Goal: Information Seeking & Learning: Learn about a topic

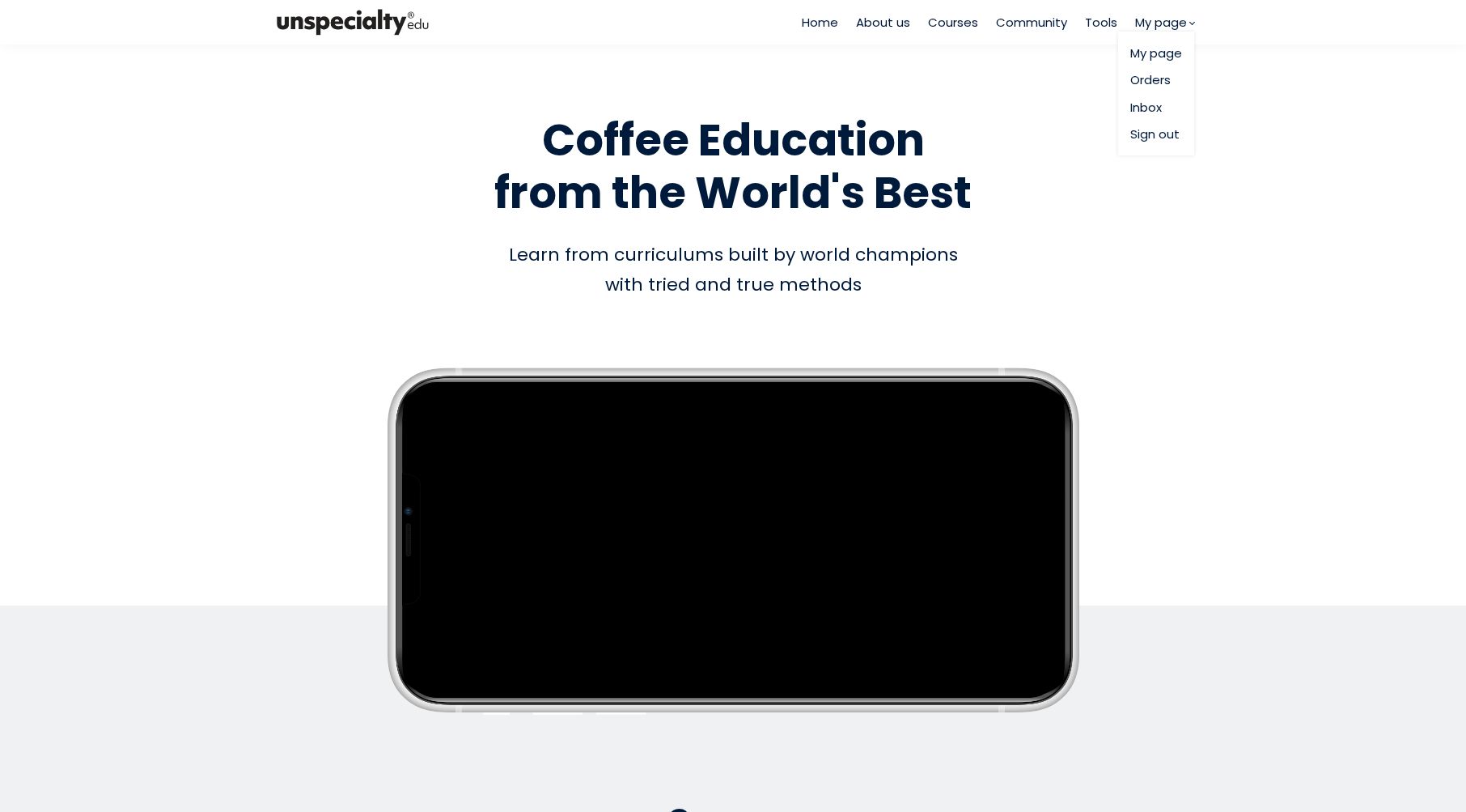
click at [1166, 56] on link "My page" at bounding box center [1156, 53] width 51 height 19
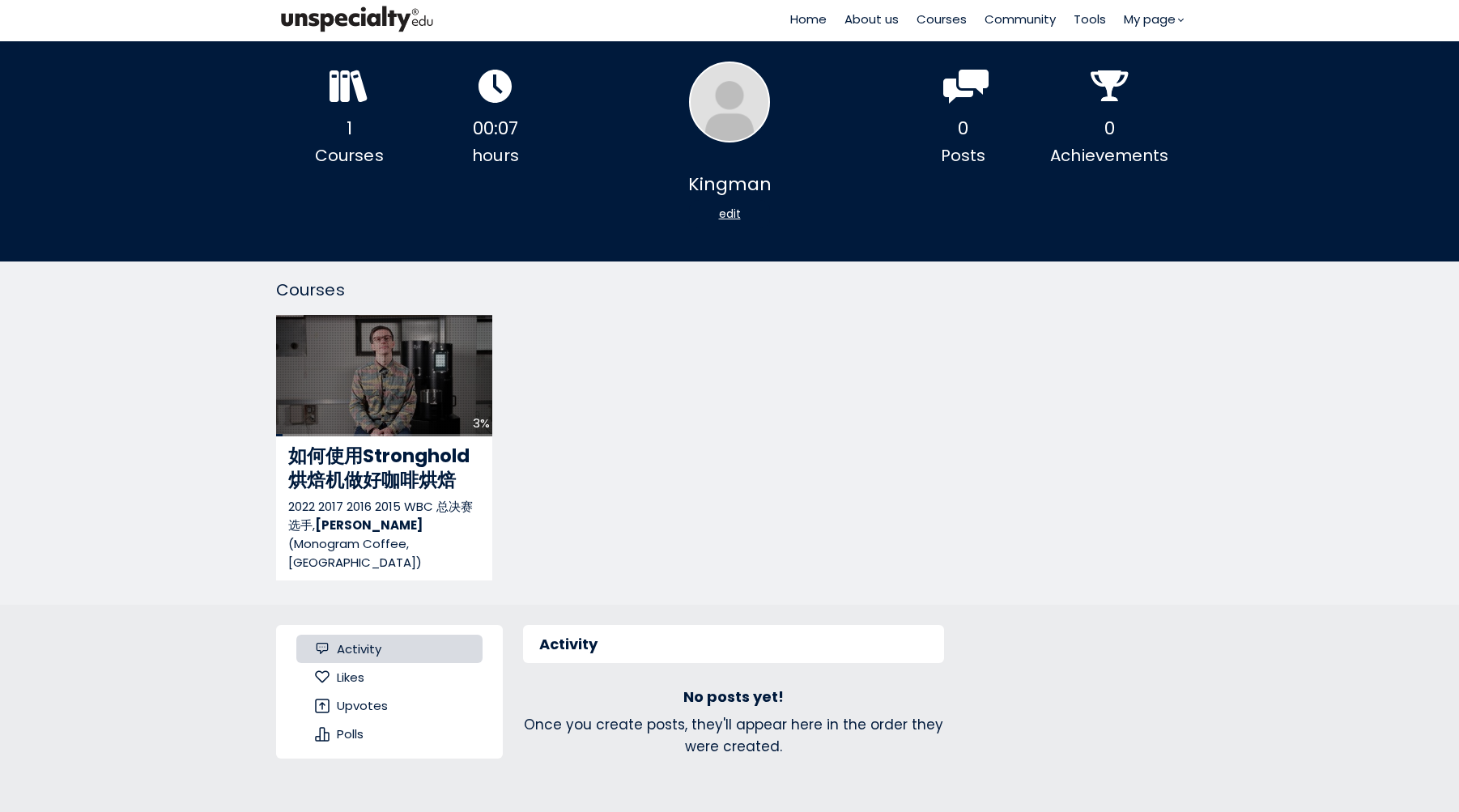
scroll to position [22, 0]
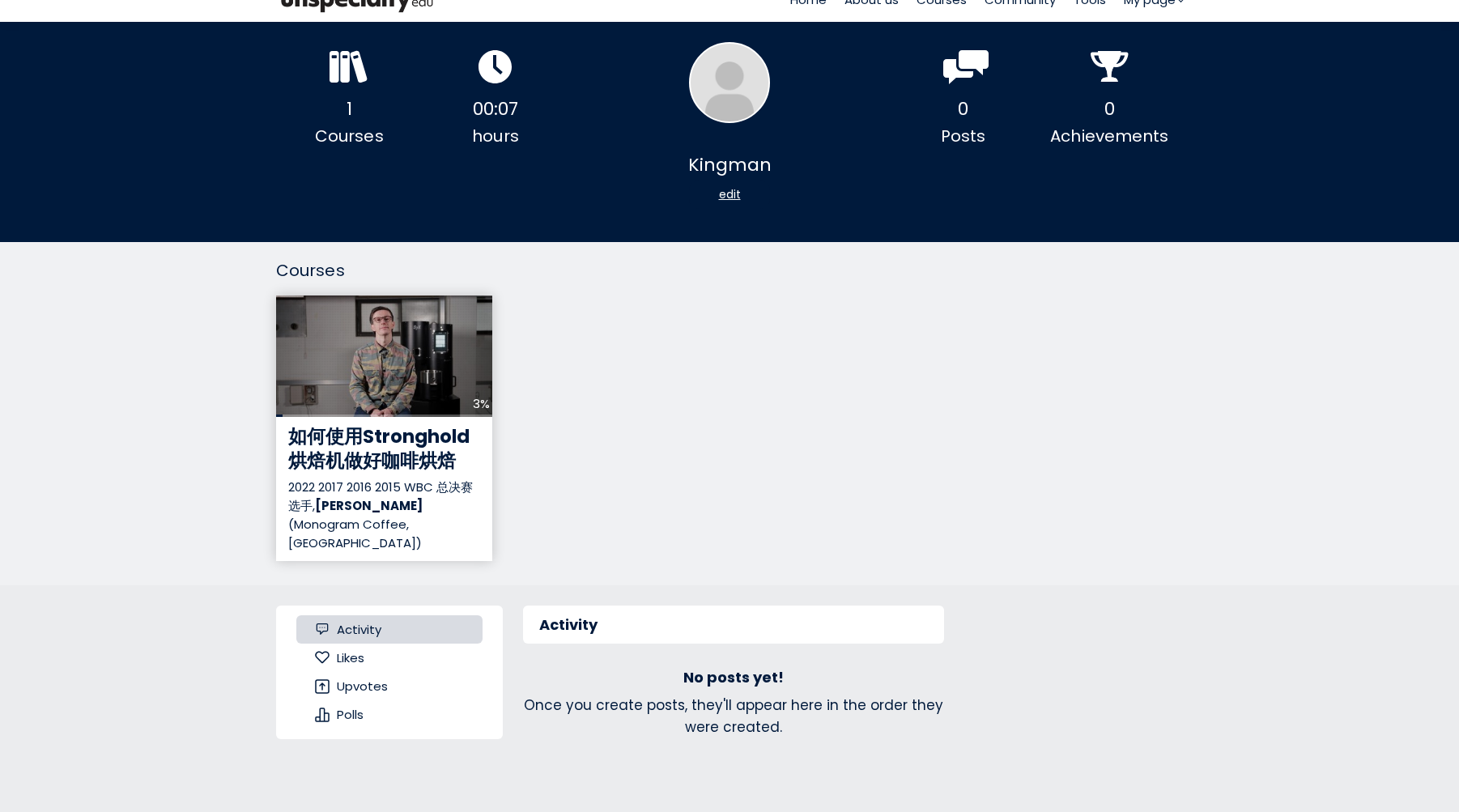
click at [384, 442] on span "如何使用Stronghold烘焙机做好咖啡烘焙" at bounding box center [379, 448] width 181 height 50
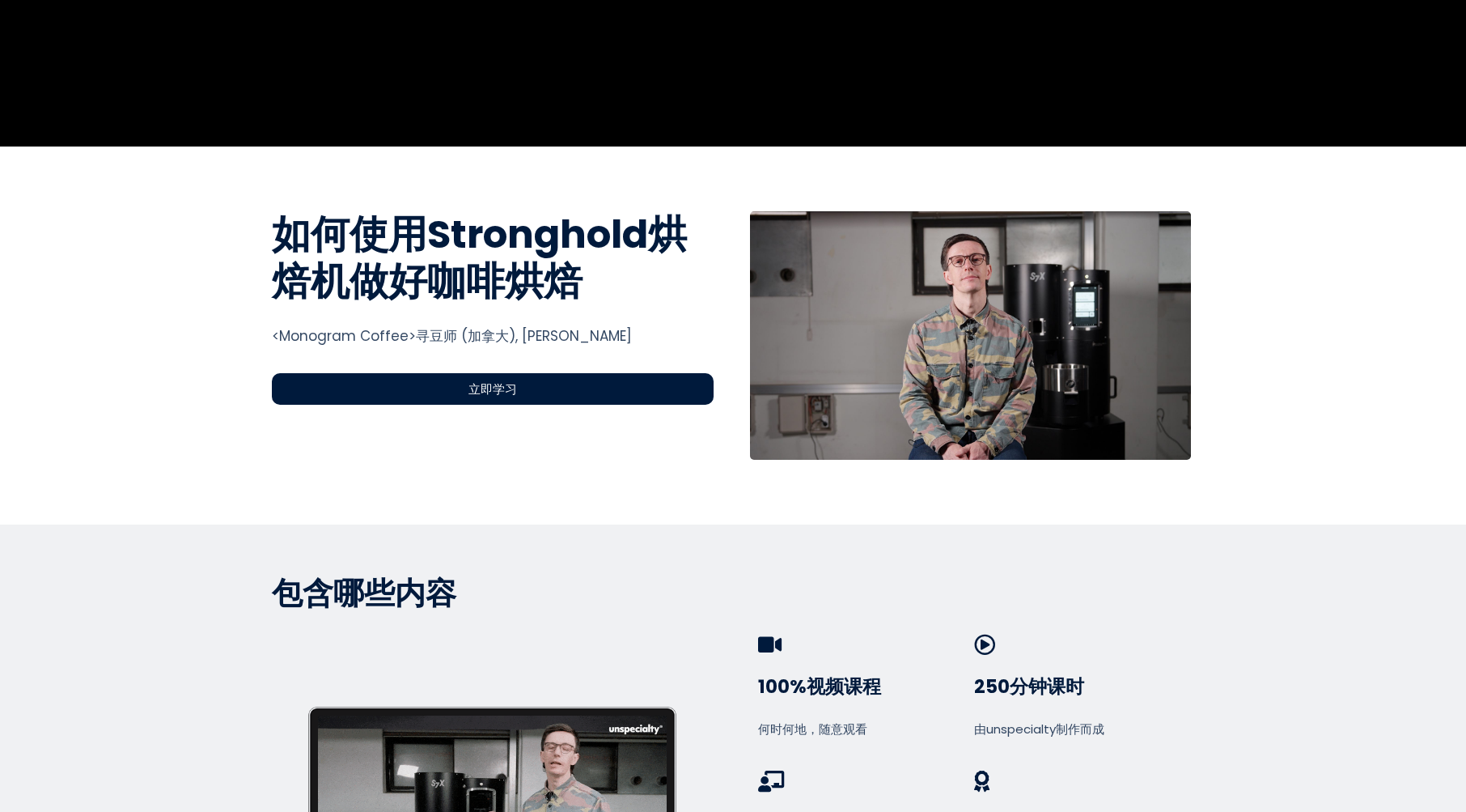
scroll to position [566, 0]
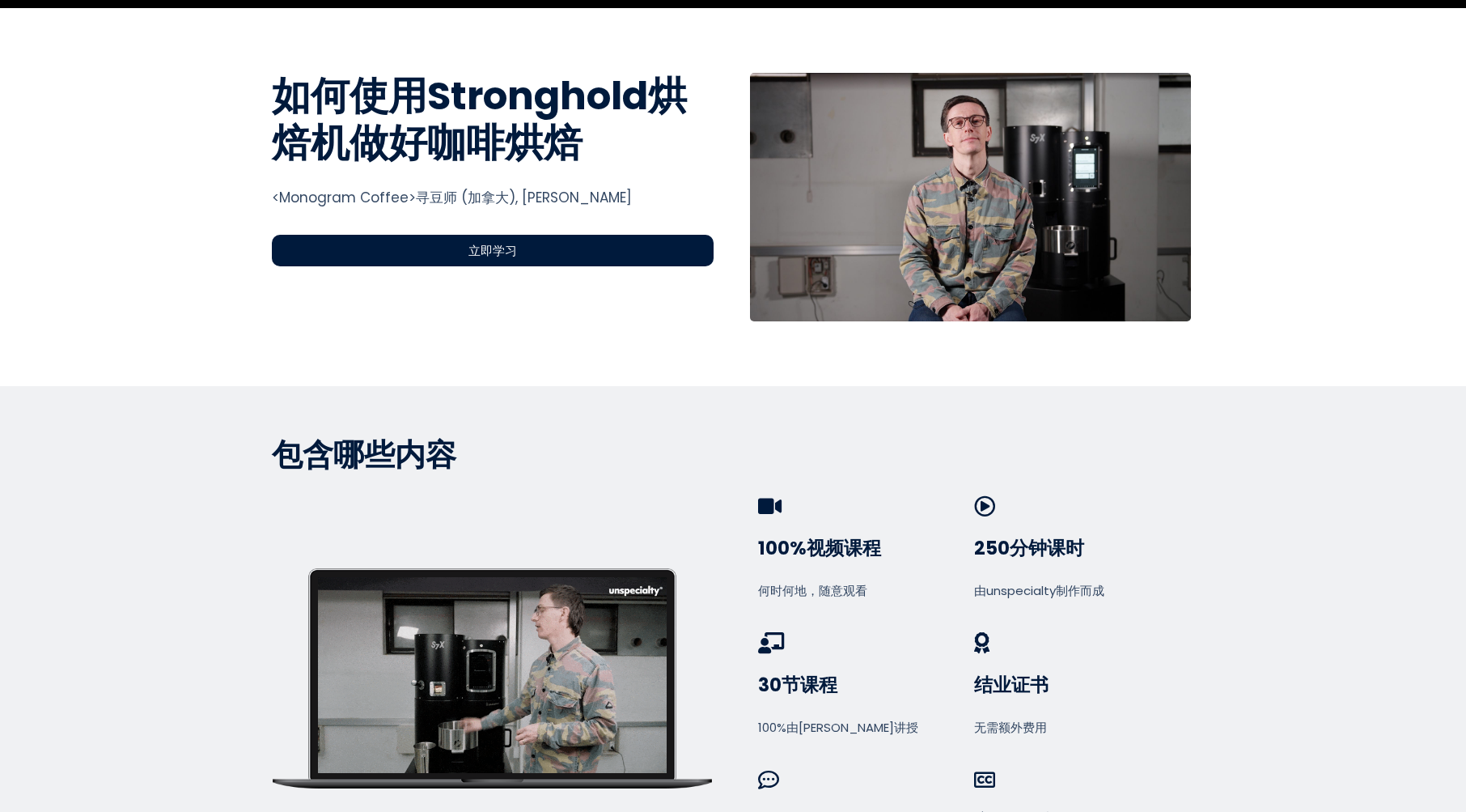
click at [548, 253] on div "立即学习" at bounding box center [493, 250] width 442 height 32
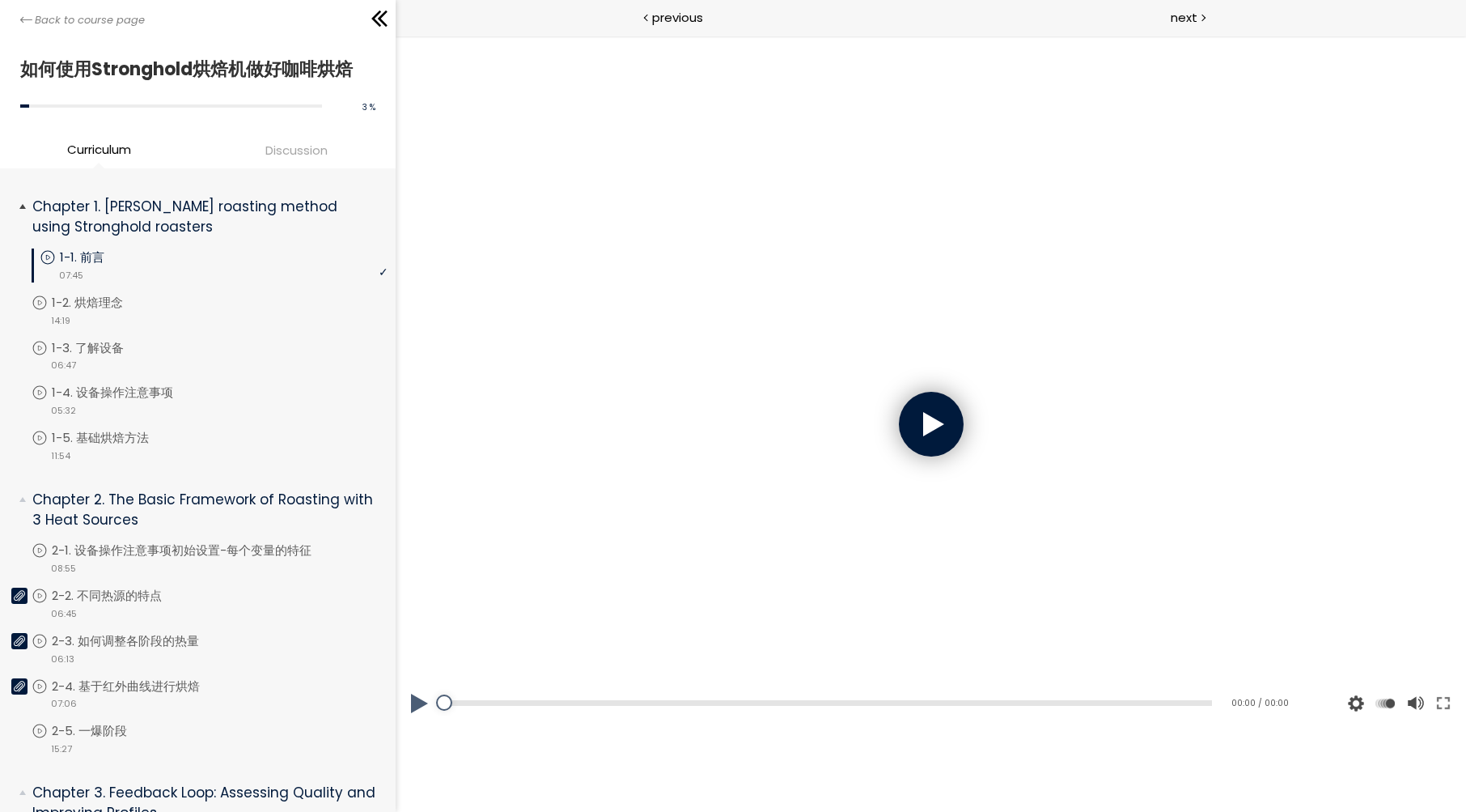
click at [100, 256] on p "1-1. 前言" at bounding box center [99, 257] width 77 height 18
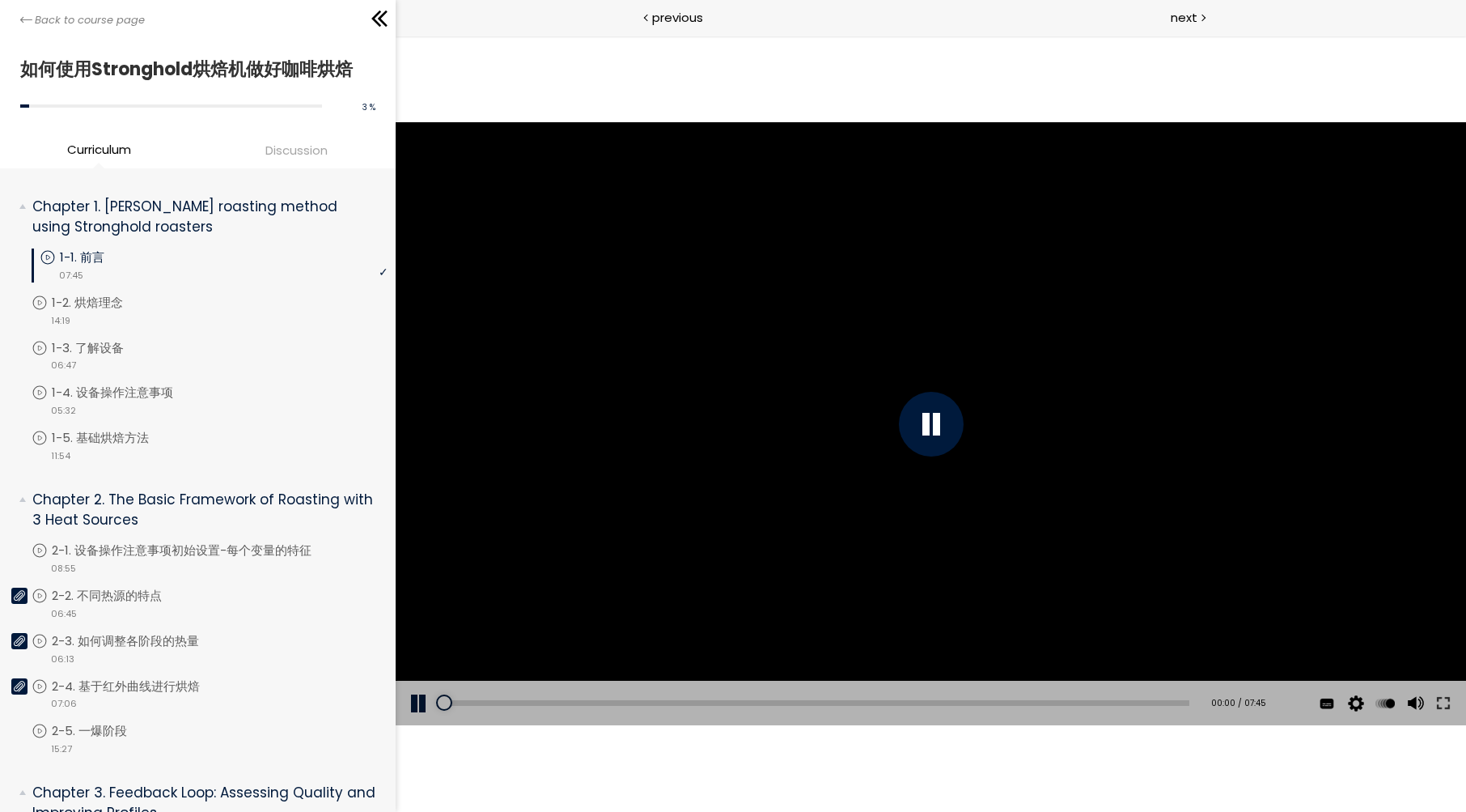
click at [939, 420] on div at bounding box center [931, 423] width 64 height 64
click at [914, 433] on div at bounding box center [931, 423] width 64 height 64
click at [1327, 607] on span "中文 (简体)" at bounding box center [1331, 605] width 54 height 15
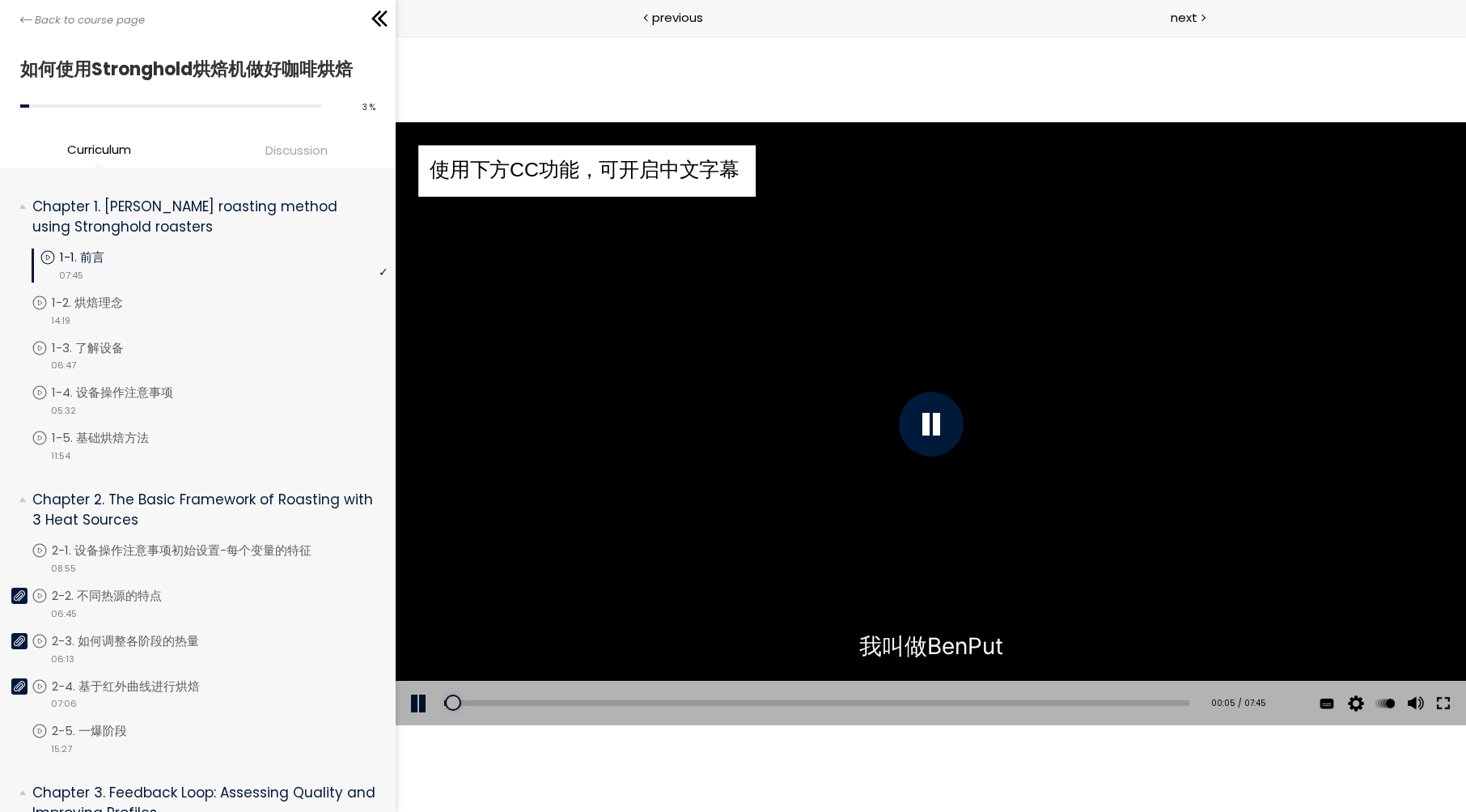
click at [1445, 700] on button at bounding box center [1444, 703] width 29 height 45
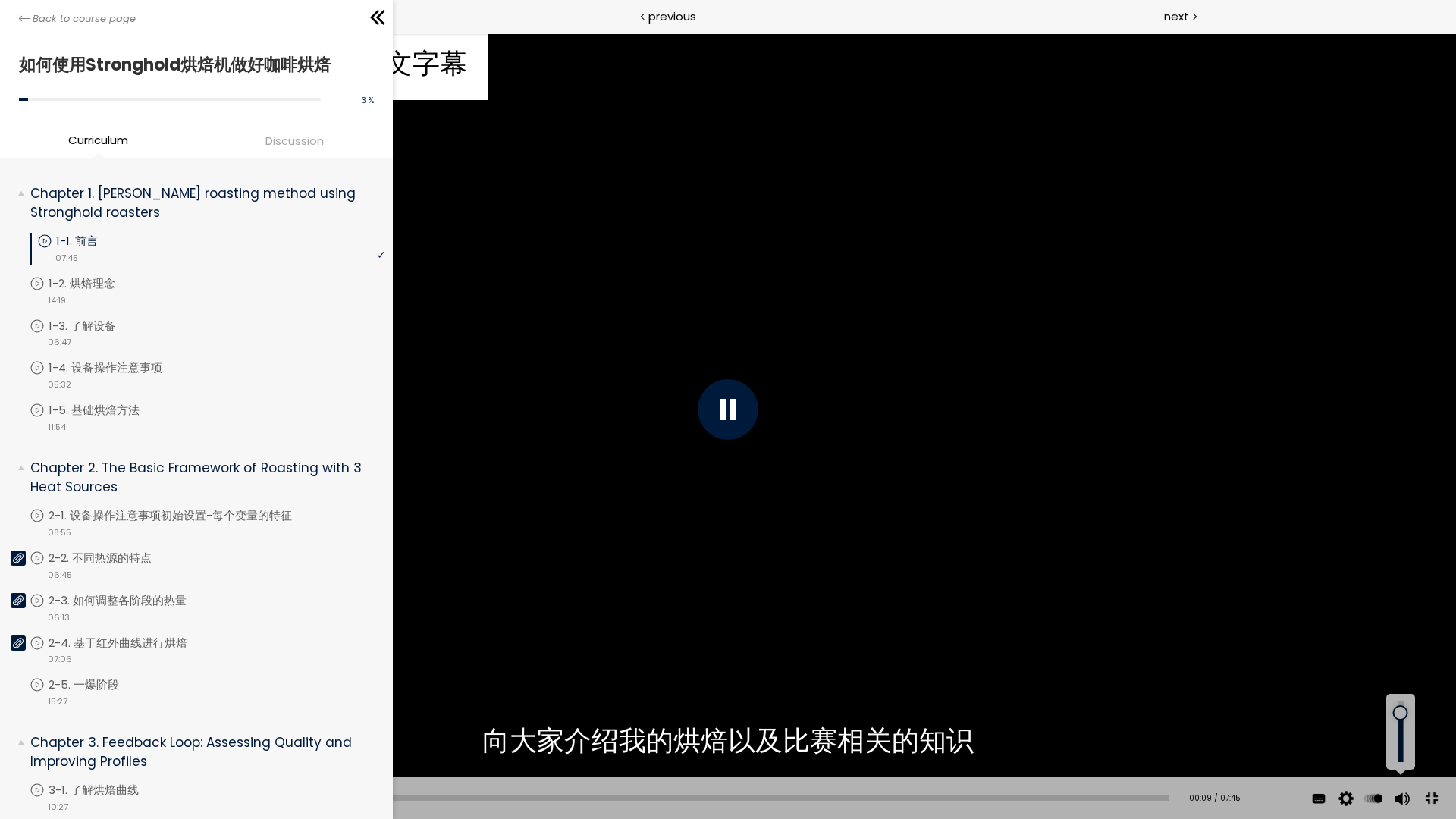
drag, startPoint x: 1400, startPoint y: 732, endPoint x: 1400, endPoint y: 713, distance: 19.0
click at [1374, 713] on div at bounding box center [1400, 713] width 0 height 0
click at [1374, 709] on div at bounding box center [1400, 709] width 0 height 0
click at [1170, 518] on div "使用下方CC功能，可开启中文字幕" at bounding box center [728, 410] width 1456 height 819
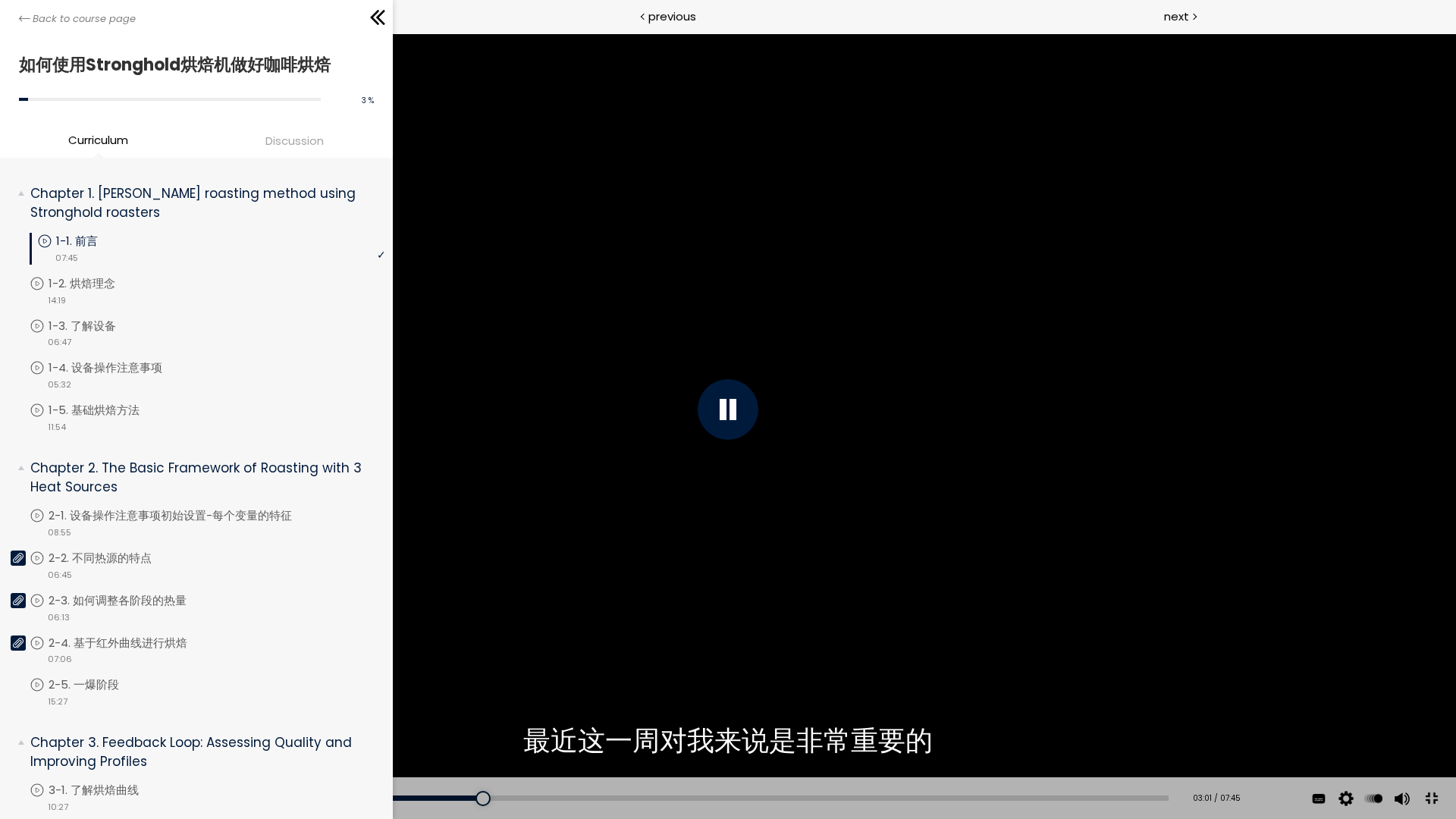
click at [741, 405] on div at bounding box center [727, 409] width 60 height 60
